Goal: Task Accomplishment & Management: Complete application form

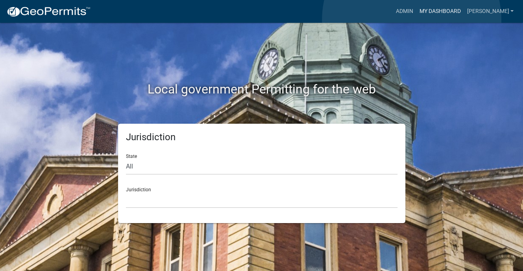
click at [416, 19] on link "My Dashboard" at bounding box center [440, 11] width 48 height 15
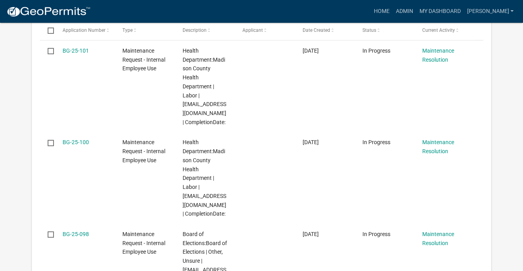
scroll to position [275, 0]
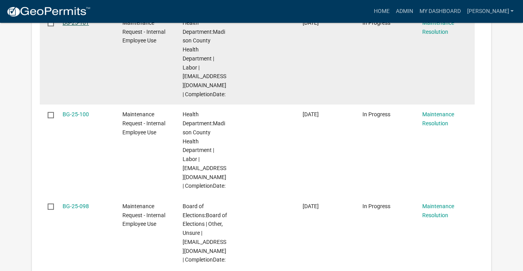
click at [88, 26] on link "BG-25-101" at bounding box center [76, 23] width 26 height 6
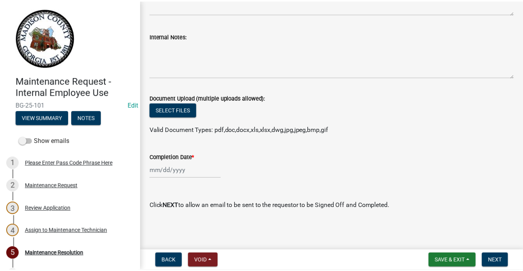
scroll to position [324, 0]
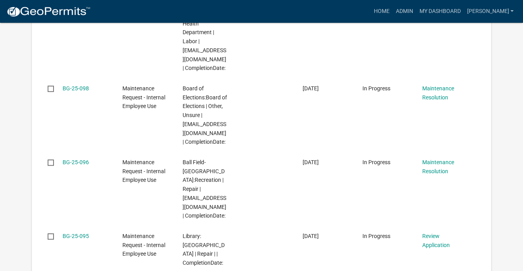
scroll to position [433, 0]
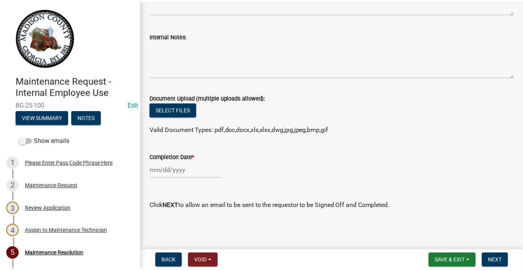
scroll to position [324, 0]
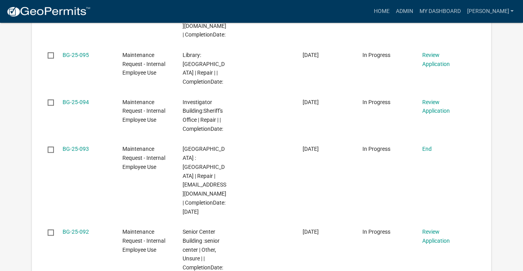
scroll to position [551, 0]
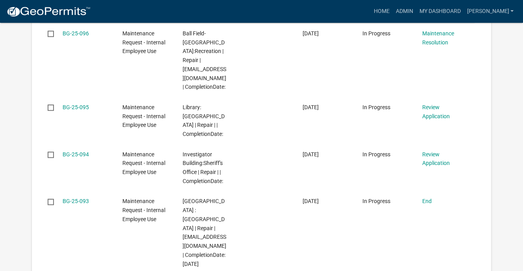
scroll to position [509, 0]
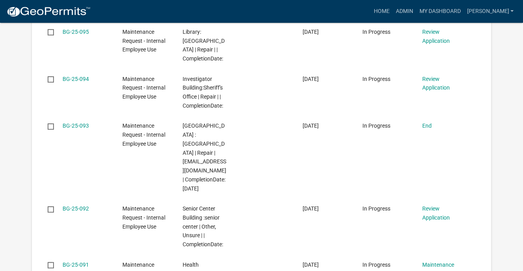
scroll to position [548, 0]
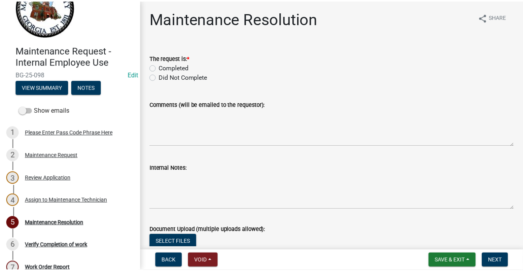
scroll to position [79, 0]
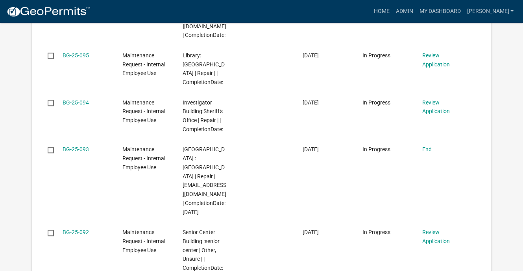
scroll to position [587, 0]
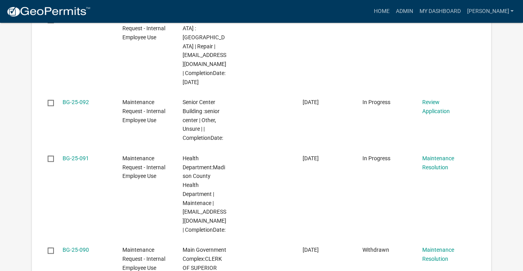
scroll to position [705, 0]
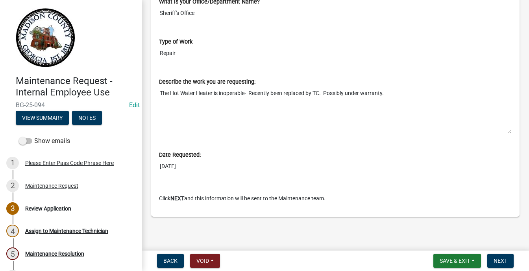
scroll to position [694, 0]
click at [493, 259] on span "Next" at bounding box center [500, 261] width 14 height 6
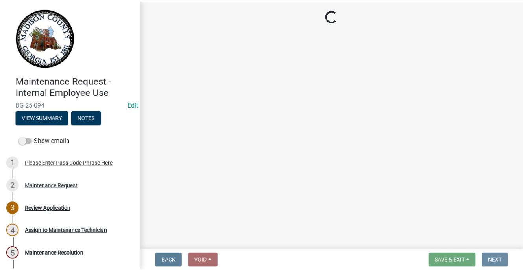
scroll to position [0, 0]
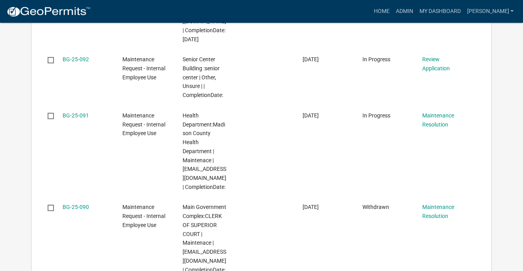
scroll to position [708, 0]
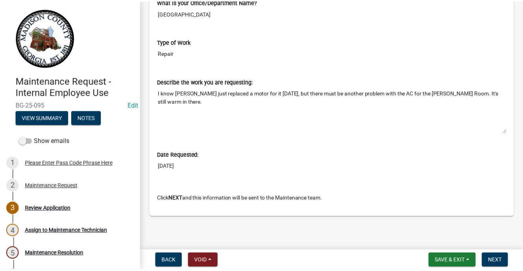
scroll to position [551, 0]
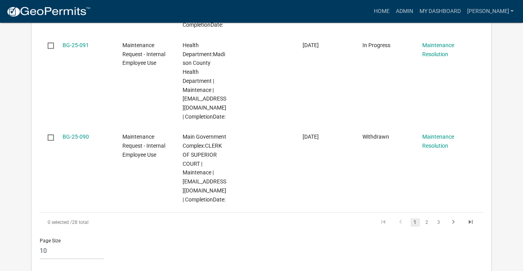
scroll to position [826, 0]
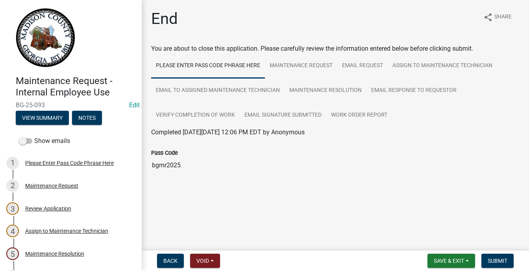
scroll to position [160, 0]
click at [481, 256] on button "Submit" at bounding box center [497, 261] width 32 height 14
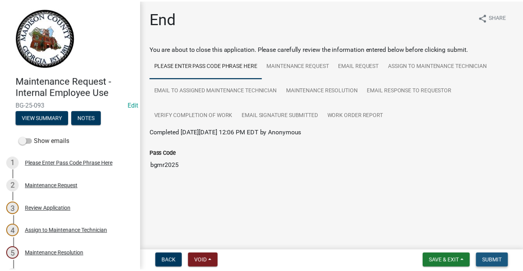
scroll to position [0, 0]
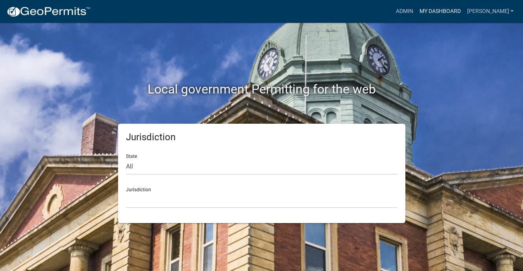
click at [433, 19] on link "My Dashboard" at bounding box center [440, 11] width 48 height 15
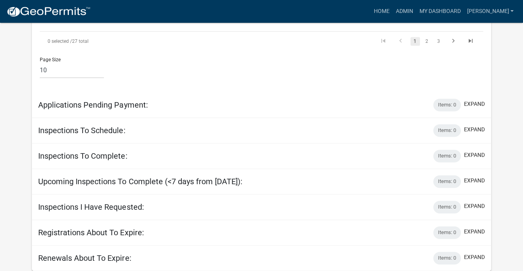
scroll to position [1056, 0]
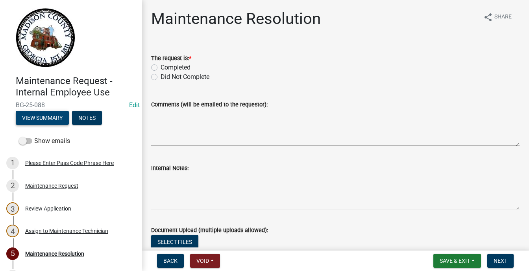
click at [69, 125] on button "View Summary" at bounding box center [42, 118] width 53 height 14
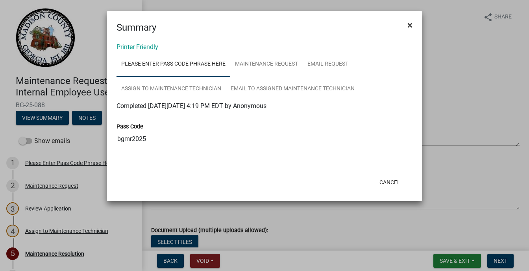
click at [407, 31] on span "×" at bounding box center [409, 25] width 5 height 11
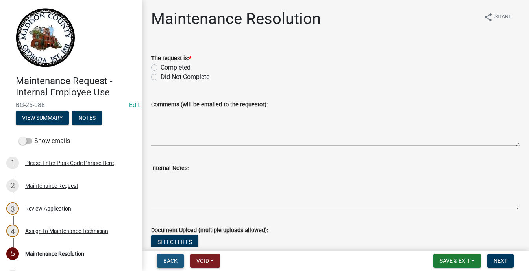
click at [177, 258] on span "Back" at bounding box center [170, 261] width 14 height 6
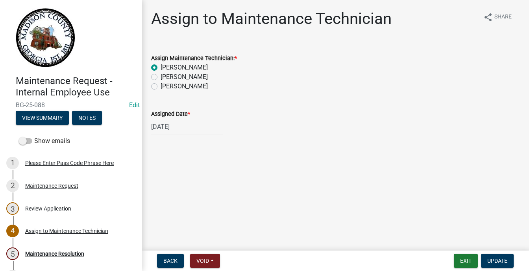
click at [164, 82] on label "Nell McDaniel" at bounding box center [184, 76] width 47 height 9
click at [164, 78] on input "Nell McDaniel" at bounding box center [163, 74] width 5 height 5
radio input "true"
click at [161, 72] on label "Chris Stephen" at bounding box center [184, 67] width 47 height 9
click at [161, 68] on input "Chris Stephen" at bounding box center [163, 65] width 5 height 5
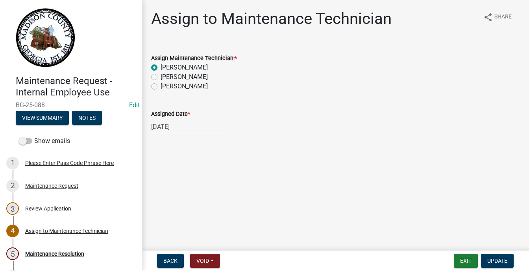
radio input "true"
click at [487, 258] on span "Update" at bounding box center [497, 261] width 20 height 6
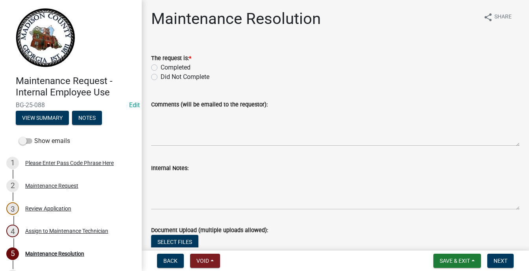
click at [164, 72] on label "Completed" at bounding box center [176, 67] width 30 height 9
click at [164, 68] on input "Completed" at bounding box center [163, 65] width 5 height 5
radio input "true"
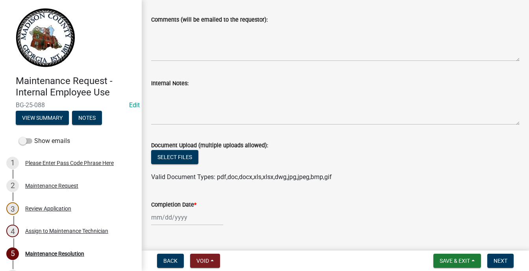
scroll to position [79, 0]
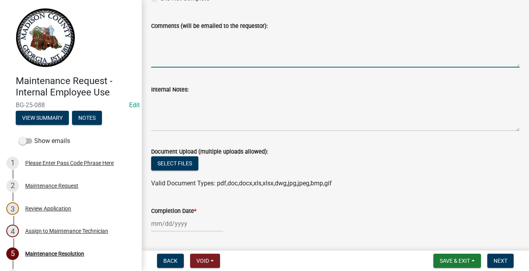
click at [199, 68] on textarea "Comments (will be emailed to the requestor):" at bounding box center [335, 49] width 368 height 37
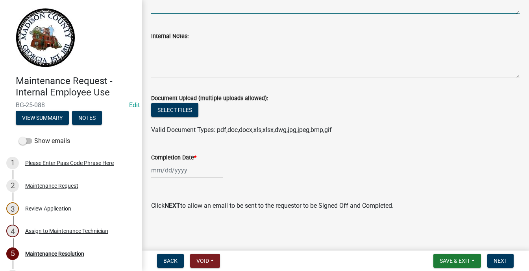
scroll to position [315, 0]
type textarea "Finished by Chris with Nell's expert help"
click at [168, 162] on div at bounding box center [187, 170] width 72 height 16
select select "9"
select select "2025"
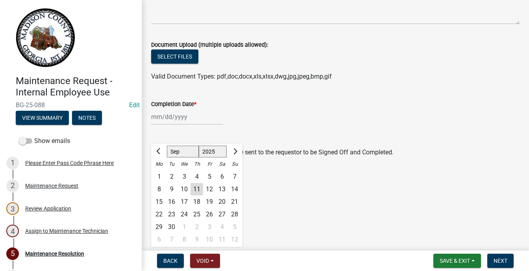
click at [178, 196] on div "9" at bounding box center [171, 189] width 13 height 13
type input "09/09/2025"
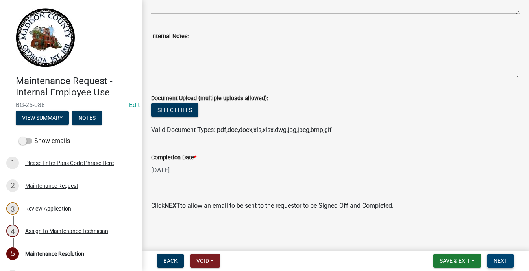
click at [493, 258] on span "Next" at bounding box center [500, 261] width 14 height 6
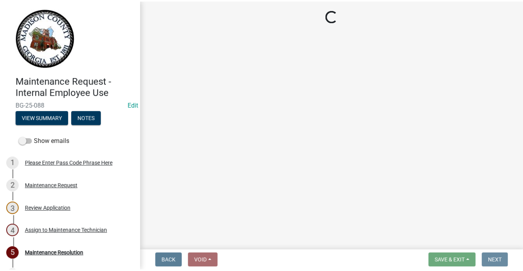
scroll to position [0, 0]
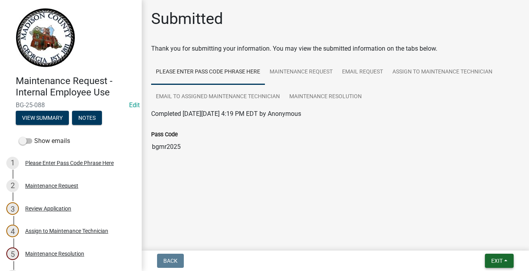
click at [491, 258] on span "Exit" at bounding box center [496, 261] width 11 height 6
click at [472, 228] on button "Save & Exit" at bounding box center [482, 233] width 63 height 19
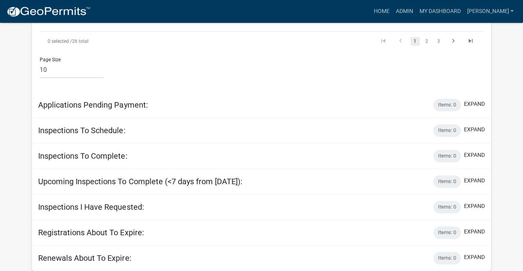
scroll to position [1102, 0]
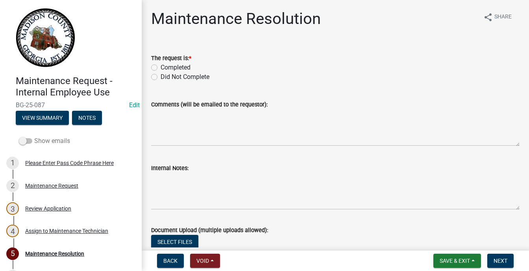
click at [32, 144] on span at bounding box center [25, 141] width 13 height 6
click at [34, 137] on input "Show emails" at bounding box center [34, 137] width 0 height 0
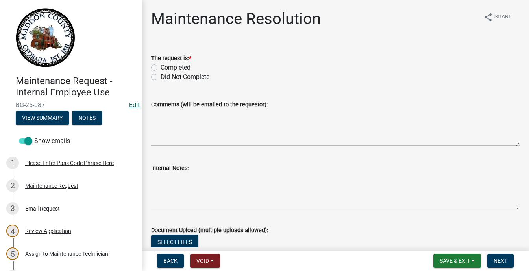
click at [130, 109] on link "Edit" at bounding box center [134, 105] width 11 height 7
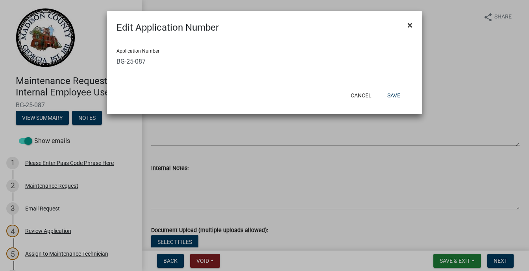
click at [407, 31] on span "×" at bounding box center [409, 25] width 5 height 11
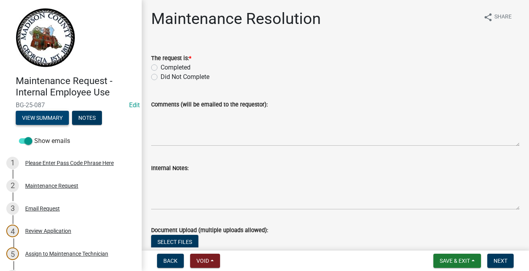
click at [69, 125] on button "View Summary" at bounding box center [42, 118] width 53 height 14
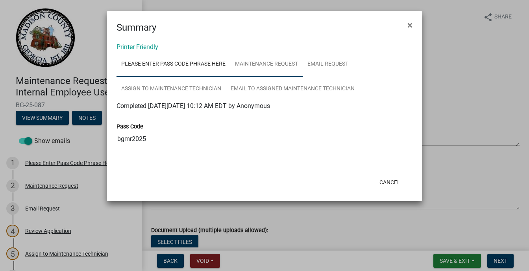
click at [303, 77] on link "Maintenance Request" at bounding box center [266, 64] width 72 height 25
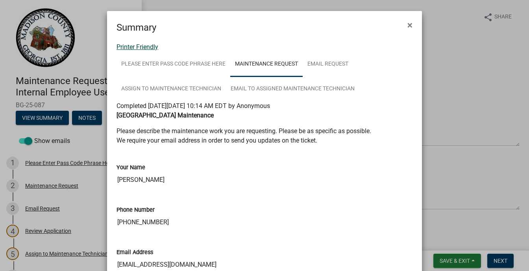
drag, startPoint x: 223, startPoint y: 60, endPoint x: 160, endPoint y: 63, distance: 63.4
click at [158, 51] on link "Printer Friendly" at bounding box center [137, 46] width 42 height 7
click at [407, 31] on span "×" at bounding box center [409, 25] width 5 height 11
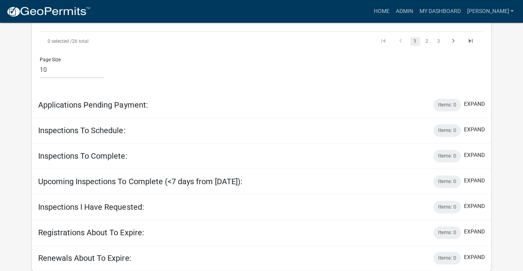
scroll to position [965, 0]
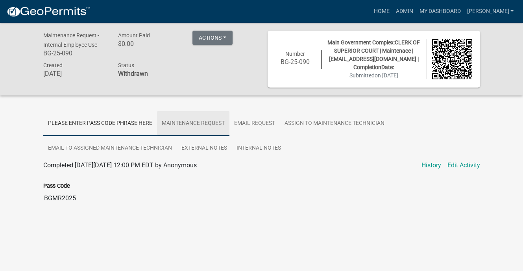
click at [229, 137] on link "Maintenance Request" at bounding box center [193, 123] width 72 height 25
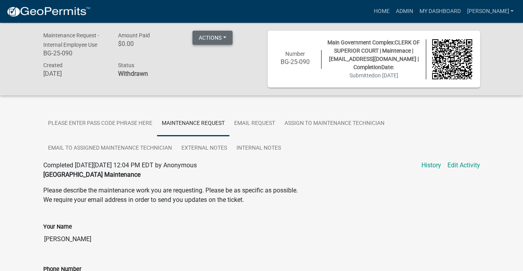
click at [207, 41] on button "Actions" at bounding box center [212, 38] width 40 height 14
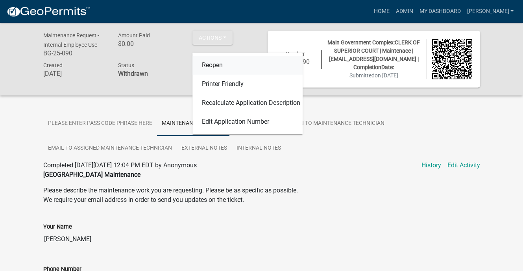
click at [221, 72] on link "Reopen" at bounding box center [247, 65] width 110 height 19
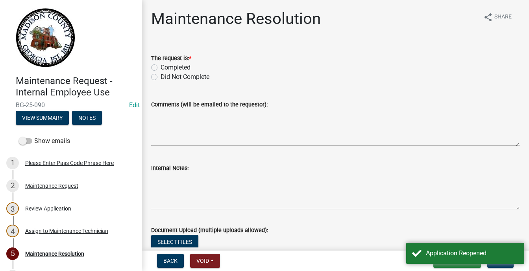
click at [163, 72] on label "Completed" at bounding box center [176, 67] width 30 height 9
click at [163, 68] on input "Completed" at bounding box center [163, 65] width 5 height 5
radio input "true"
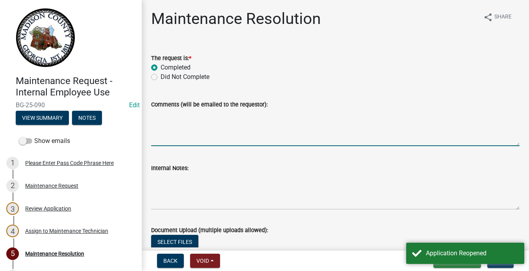
click at [183, 146] on textarea "Comments (will be emailed to the requestor):" at bounding box center [335, 127] width 368 height 37
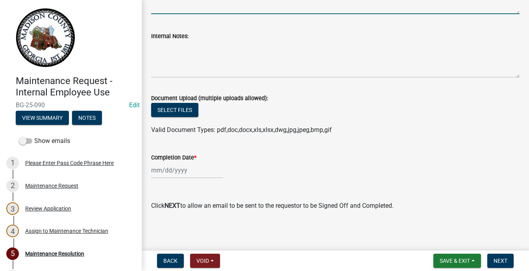
scroll to position [275, 0]
type textarea "replaced with new lighting system"
click at [163, 179] on div at bounding box center [187, 170] width 72 height 16
select select "9"
select select "2025"
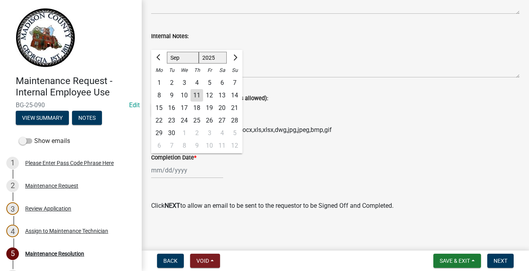
click at [216, 77] on div "5" at bounding box center [209, 83] width 13 height 13
type input "09/05/2025"
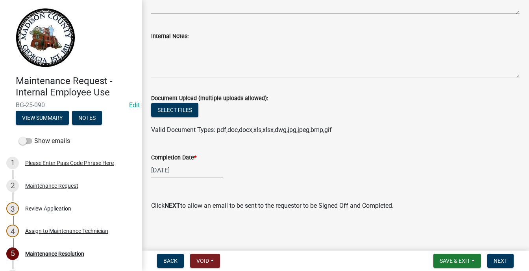
scroll to position [324, 0]
click at [493, 258] on span "Next" at bounding box center [500, 261] width 14 height 6
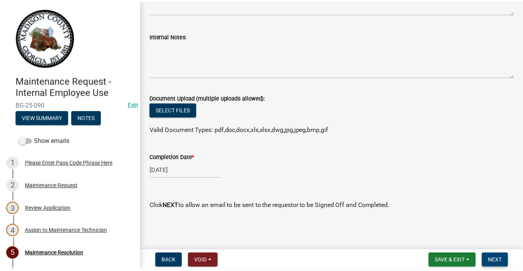
scroll to position [0, 0]
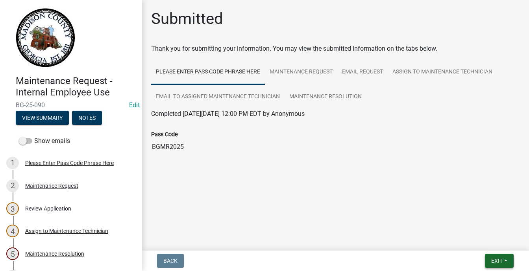
click at [491, 258] on span "Exit" at bounding box center [496, 261] width 11 height 6
click at [466, 228] on button "Save & Exit" at bounding box center [482, 233] width 63 height 19
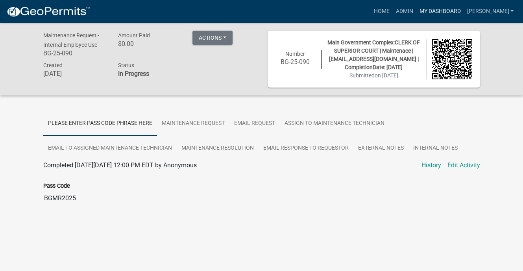
click at [446, 14] on link "My Dashboard" at bounding box center [440, 11] width 48 height 15
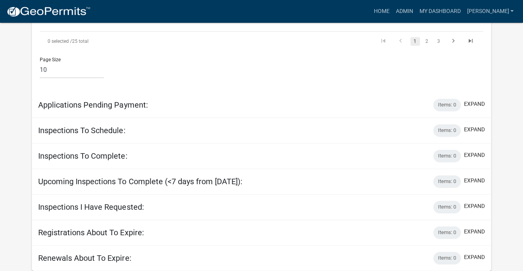
scroll to position [1062, 0]
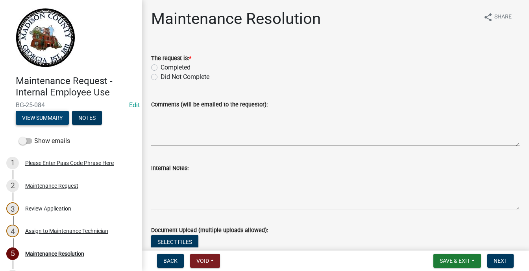
click at [69, 125] on button "View Summary" at bounding box center [42, 118] width 53 height 14
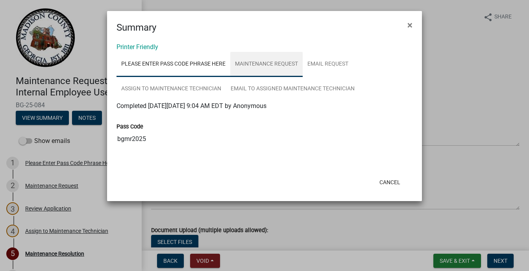
click at [303, 77] on link "Maintenance Request" at bounding box center [266, 64] width 72 height 25
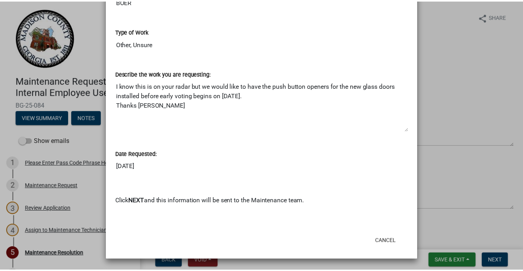
scroll to position [354, 0]
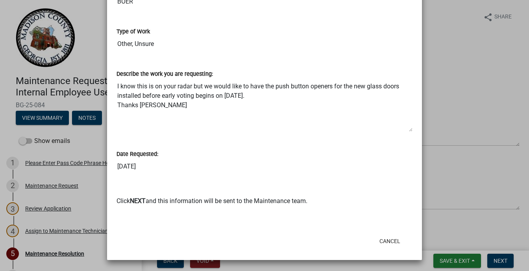
click at [8, 42] on ngb-modal-window "Summary × Printer Friendly Please Enter Pass Code Phrase Here Maintenance Reque…" at bounding box center [264, 135] width 529 height 271
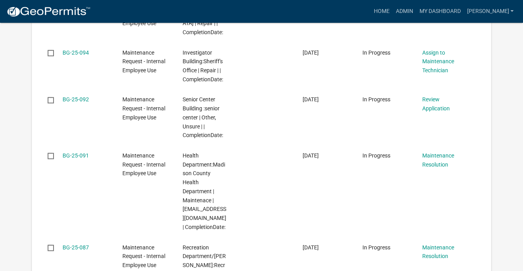
scroll to position [630, 0]
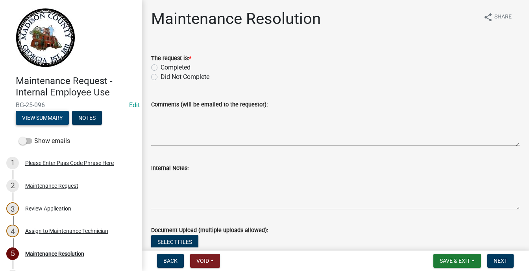
click at [69, 125] on button "View Summary" at bounding box center [42, 118] width 53 height 14
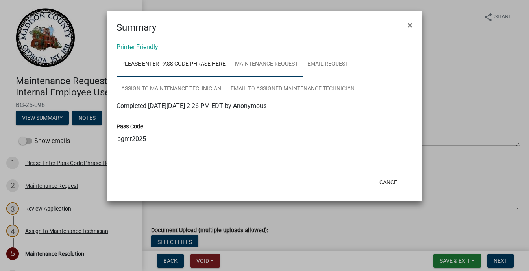
click at [303, 77] on link "Maintenance Request" at bounding box center [266, 64] width 72 height 25
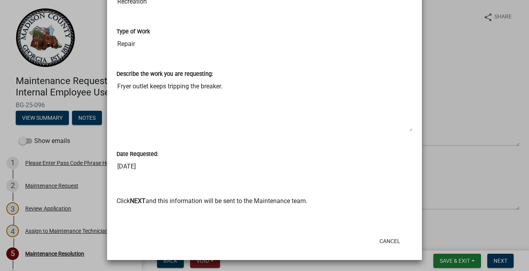
scroll to position [708, 0]
click at [373, 240] on button "Cancel" at bounding box center [389, 241] width 33 height 14
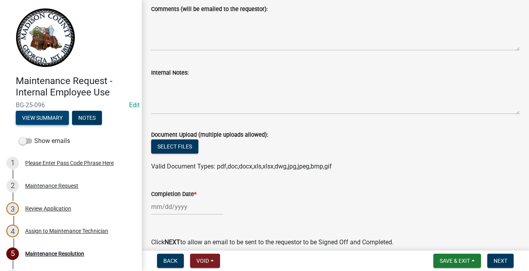
scroll to position [157, 0]
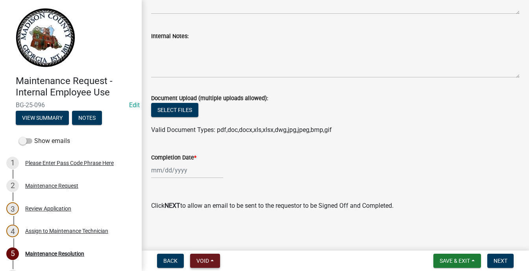
click at [220, 257] on button "Void" at bounding box center [205, 261] width 30 height 14
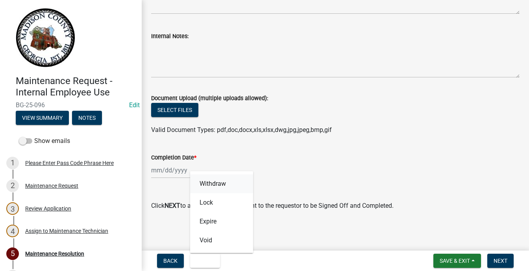
click at [245, 175] on button "Withdraw" at bounding box center [221, 184] width 63 height 19
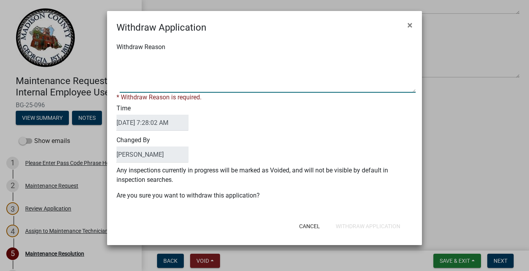
click at [163, 93] on textarea "Withdraw Reason" at bounding box center [268, 73] width 296 height 39
type textarea "figuring the system"
click at [329, 223] on button "Withdraw Application" at bounding box center [367, 227] width 77 height 14
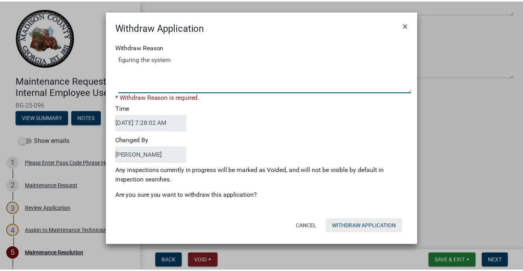
scroll to position [63, 0]
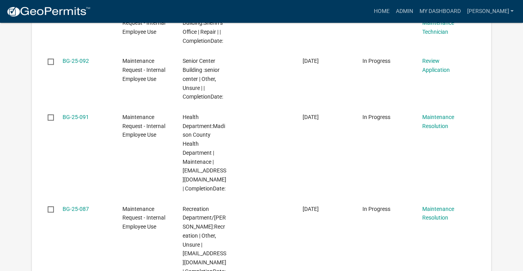
scroll to position [669, 0]
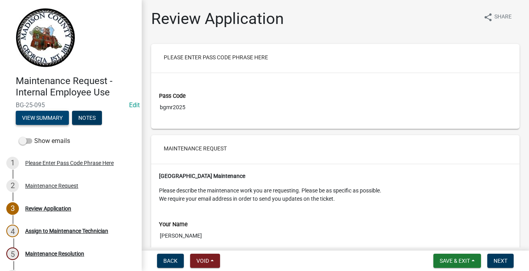
click at [69, 125] on button "View Summary" at bounding box center [42, 118] width 53 height 14
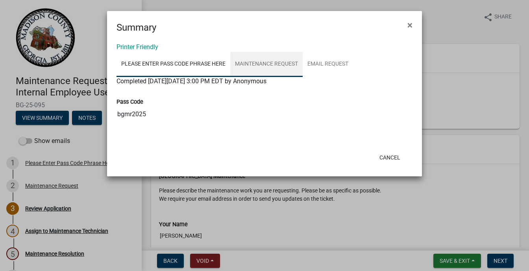
click at [303, 77] on link "Maintenance Request" at bounding box center [266, 64] width 72 height 25
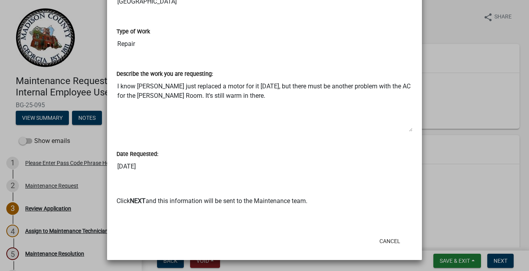
scroll to position [630, 0]
click at [92, 78] on ngb-modal-window "Summary × Printer Friendly Please Enter Pass Code Phrase Here Maintenance Reque…" at bounding box center [264, 135] width 529 height 271
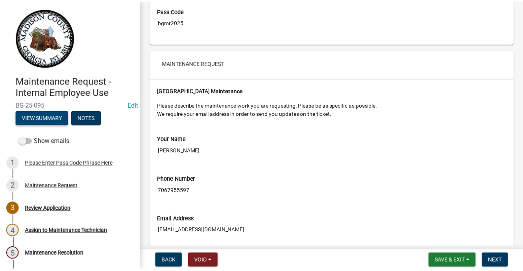
scroll to position [0, 0]
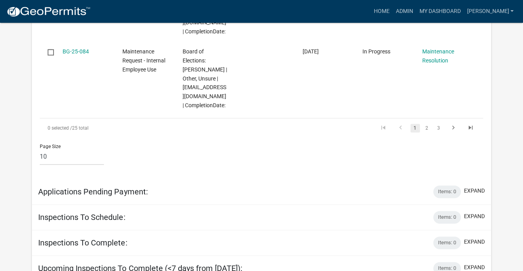
scroll to position [905, 0]
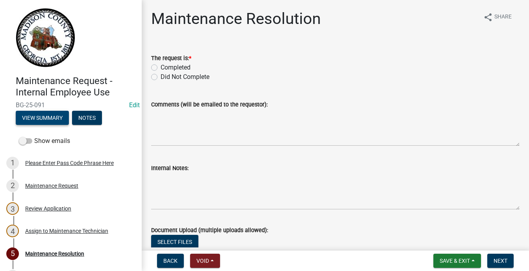
click at [69, 125] on button "View Summary" at bounding box center [42, 118] width 53 height 14
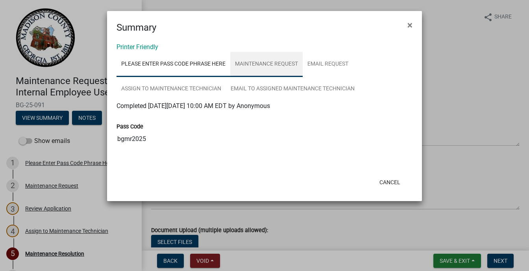
click at [303, 77] on link "Maintenance Request" at bounding box center [266, 64] width 72 height 25
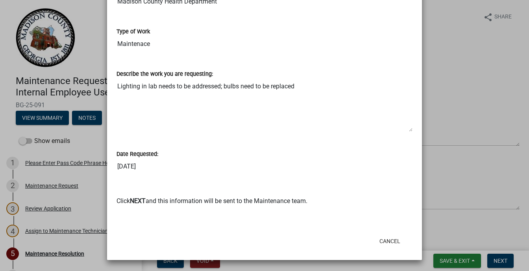
scroll to position [551, 0]
click at [88, 74] on ngb-modal-window "Summary × Printer Friendly Please Enter Pass Code Phrase Here Maintenance Reque…" at bounding box center [264, 135] width 529 height 271
